Goal: Task Accomplishment & Management: Use online tool/utility

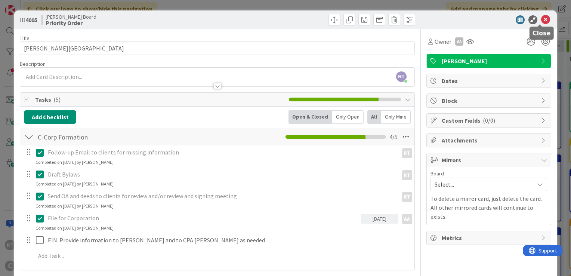
click at [541, 19] on icon at bounding box center [545, 19] width 9 height 9
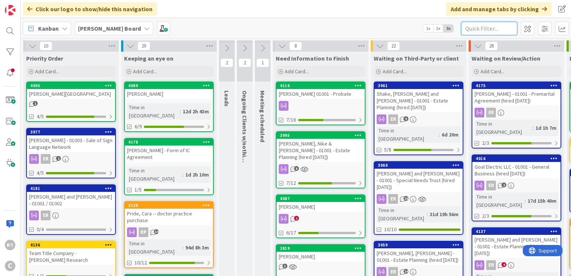
click at [482, 26] on input "text" at bounding box center [489, 28] width 56 height 13
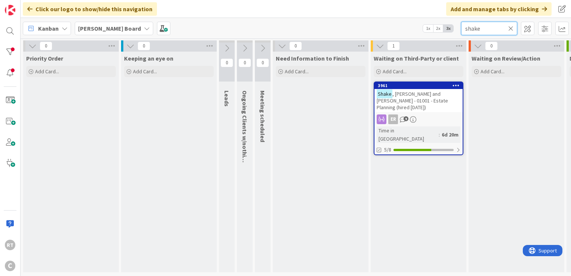
type input "shake"
click at [433, 95] on span ", [PERSON_NAME] and [PERSON_NAME] - 01001 - Estate Planning (hired [DATE])" at bounding box center [412, 100] width 71 height 20
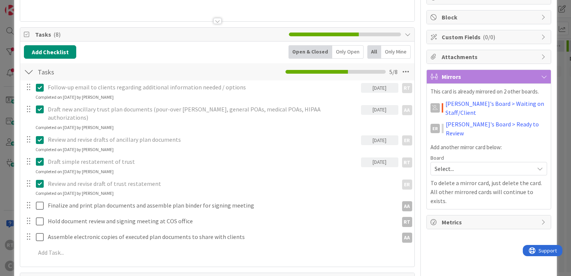
scroll to position [135, 0]
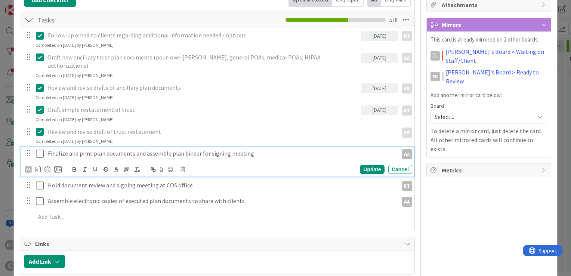
click at [57, 149] on p "Finalize and print plan documents and assemble plan binder for signing meeting" at bounding box center [221, 153] width 347 height 9
click at [39, 166] on icon at bounding box center [37, 169] width 5 height 6
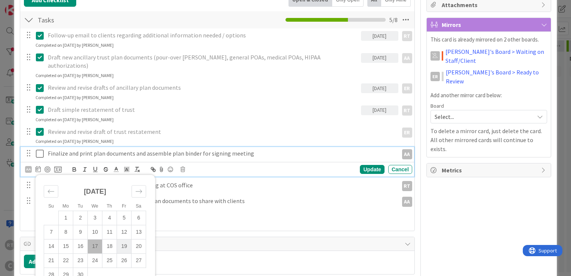
click at [127, 239] on td "19" at bounding box center [124, 246] width 15 height 14
type input "[DATE]"
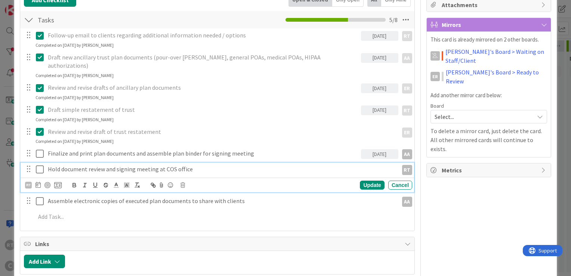
click at [195, 165] on p "Hold document review and signing meeting at COS office" at bounding box center [221, 169] width 347 height 9
click at [38, 182] on icon at bounding box center [37, 185] width 5 height 6
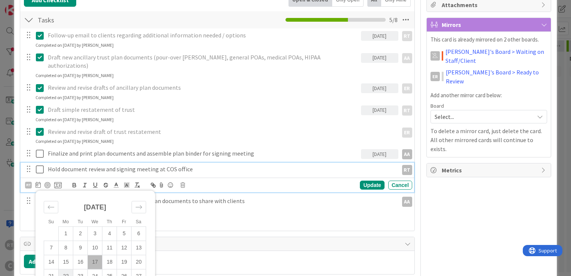
click at [64, 269] on td "22" at bounding box center [66, 276] width 15 height 14
type input "[DATE]"
click at [361, 180] on div "Update" at bounding box center [372, 184] width 24 height 9
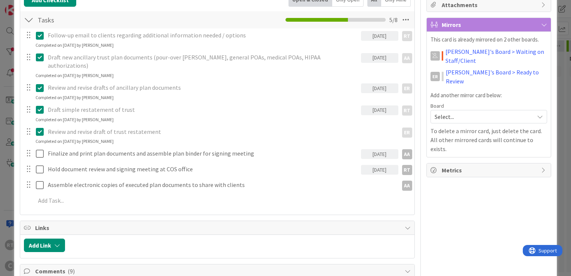
scroll to position [0, 0]
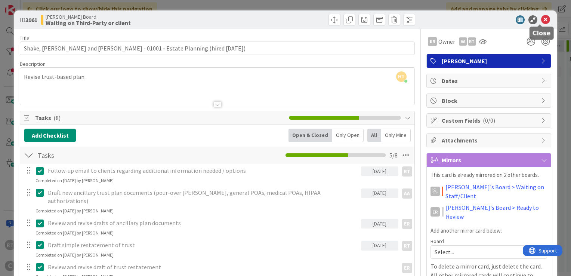
click at [541, 20] on icon at bounding box center [545, 19] width 9 height 9
